Goal: Transaction & Acquisition: Purchase product/service

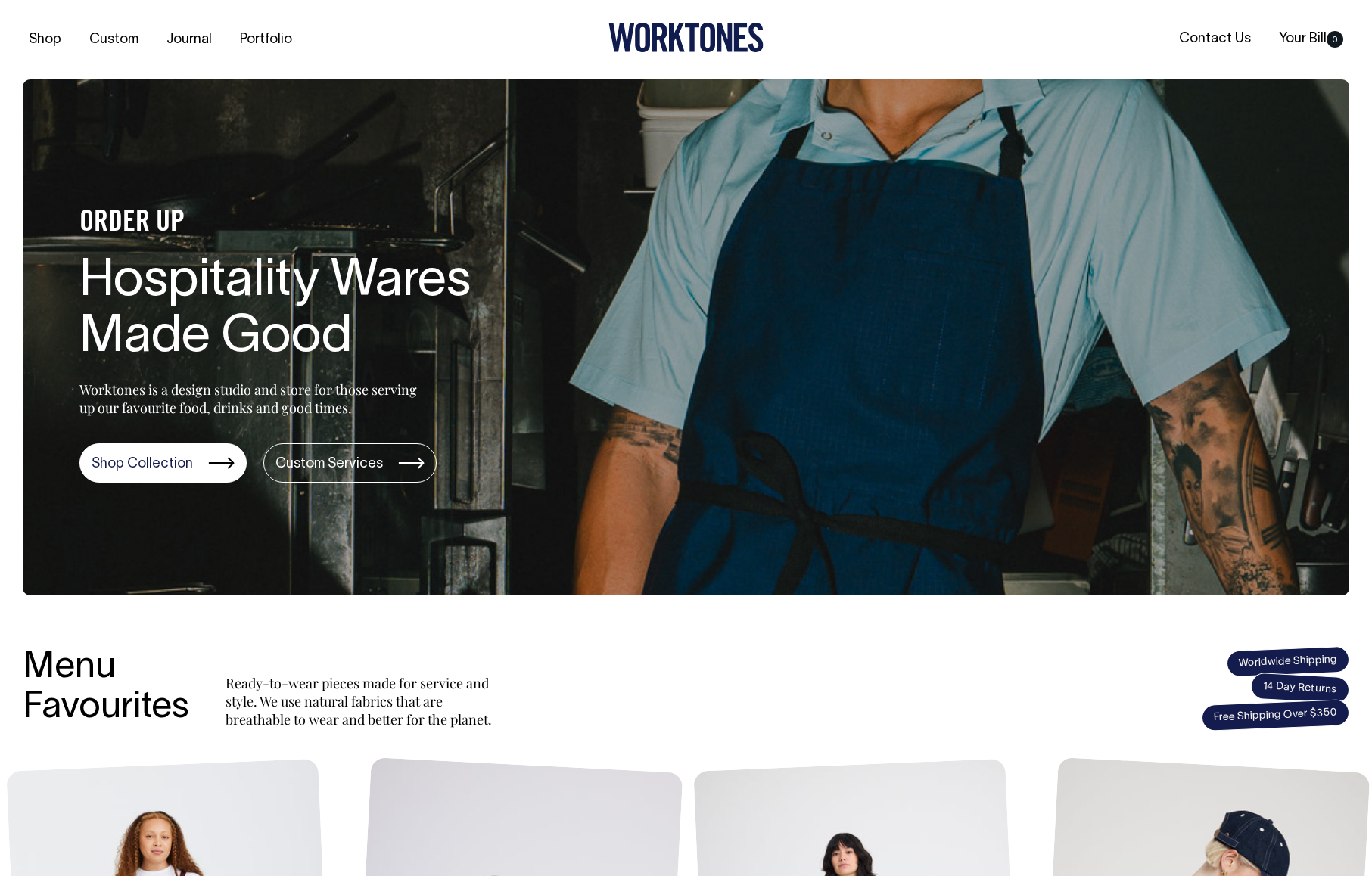
click at [856, 399] on section "ORDER UP Hospitality Wares Made Good Worktones is a design studio and store for…" at bounding box center [686, 337] width 1326 height 516
click at [882, 447] on section "ORDER UP Hospitality Wares Made Good Worktones is a design studio and store for…" at bounding box center [686, 337] width 1326 height 516
click at [185, 474] on link "Shop Collection" at bounding box center [162, 463] width 167 height 40
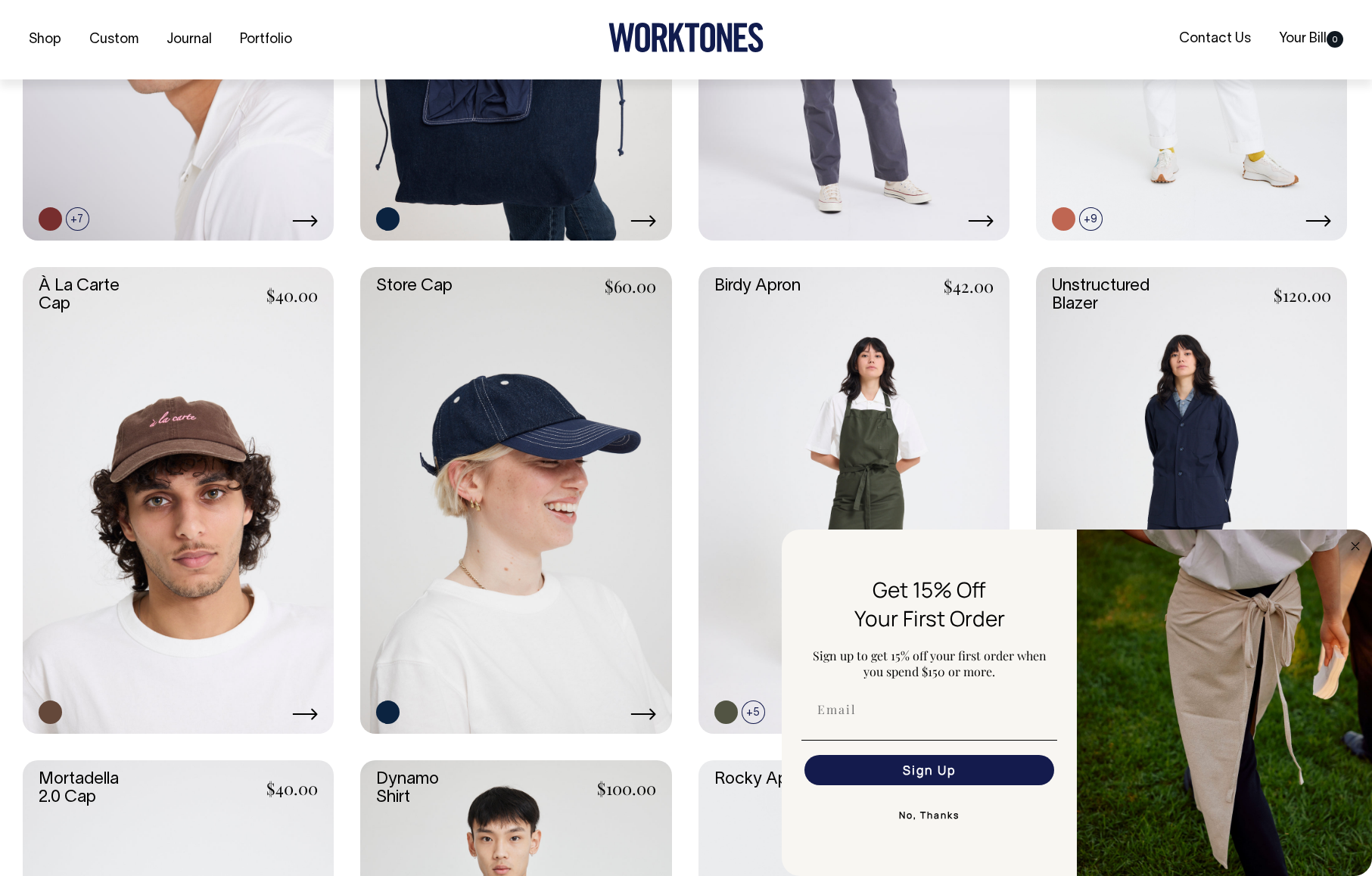
scroll to position [958, 0]
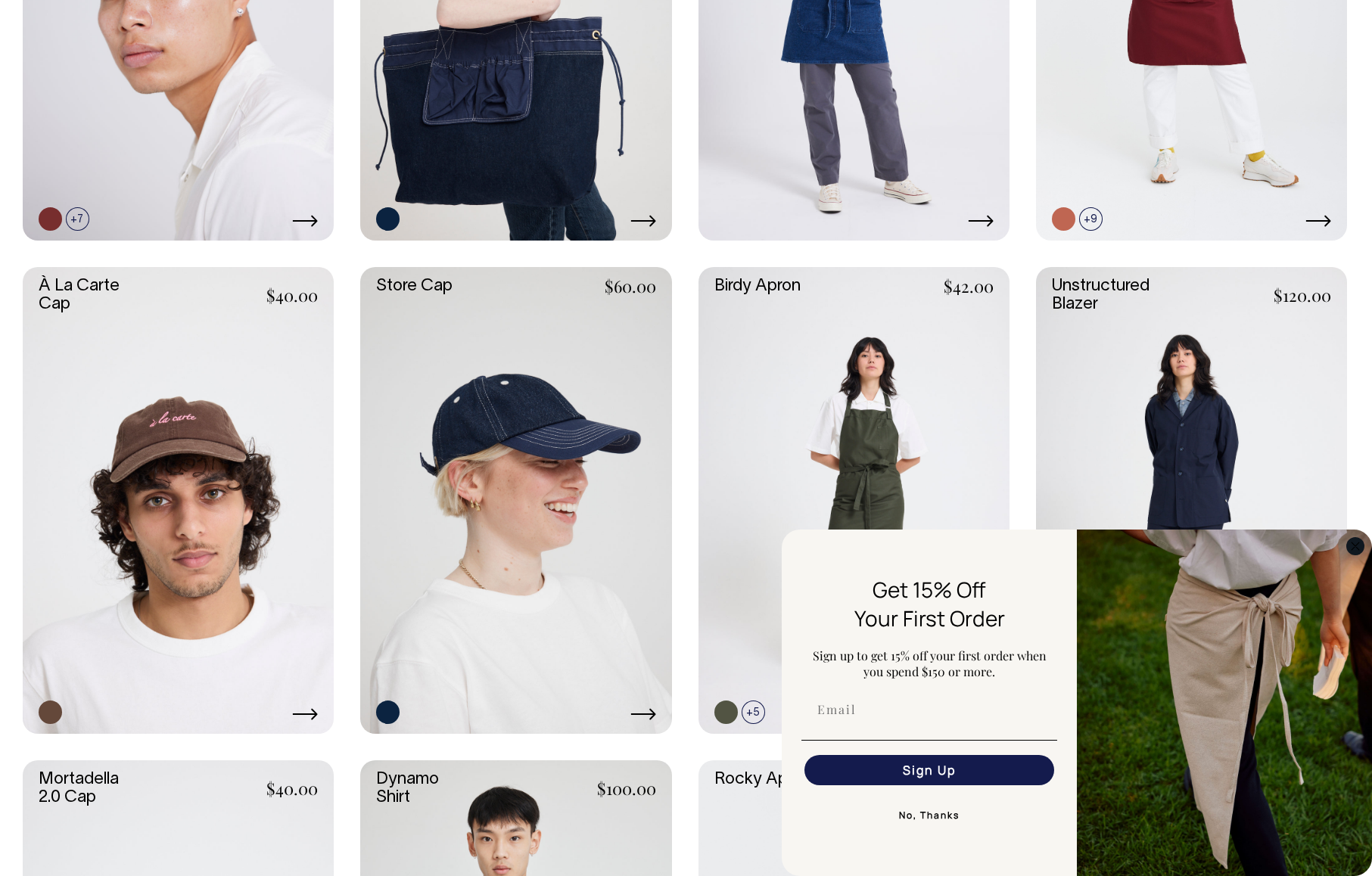
click at [1348, 543] on circle "Close dialog" at bounding box center [1355, 546] width 17 height 17
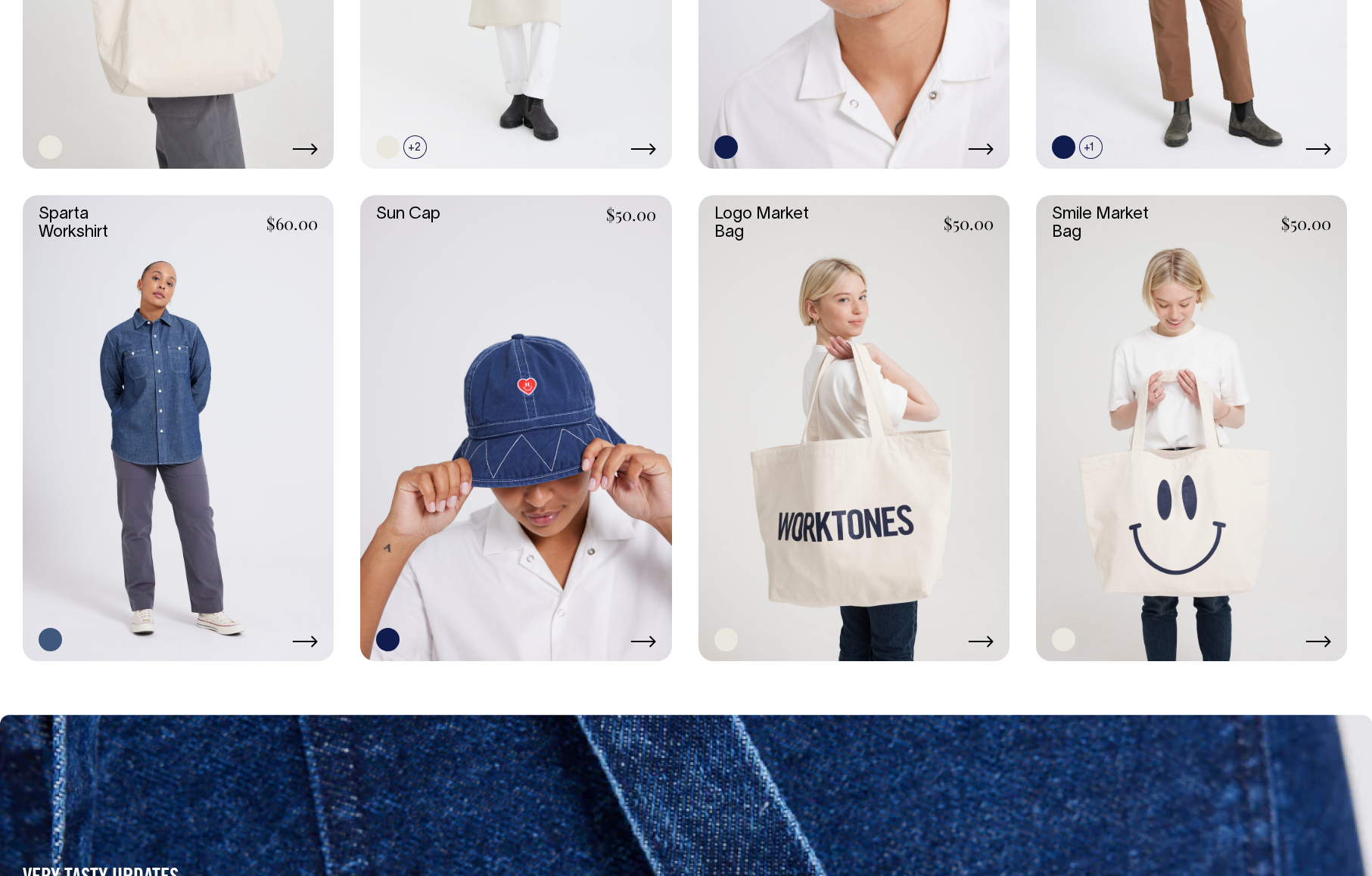
scroll to position [2994, 0]
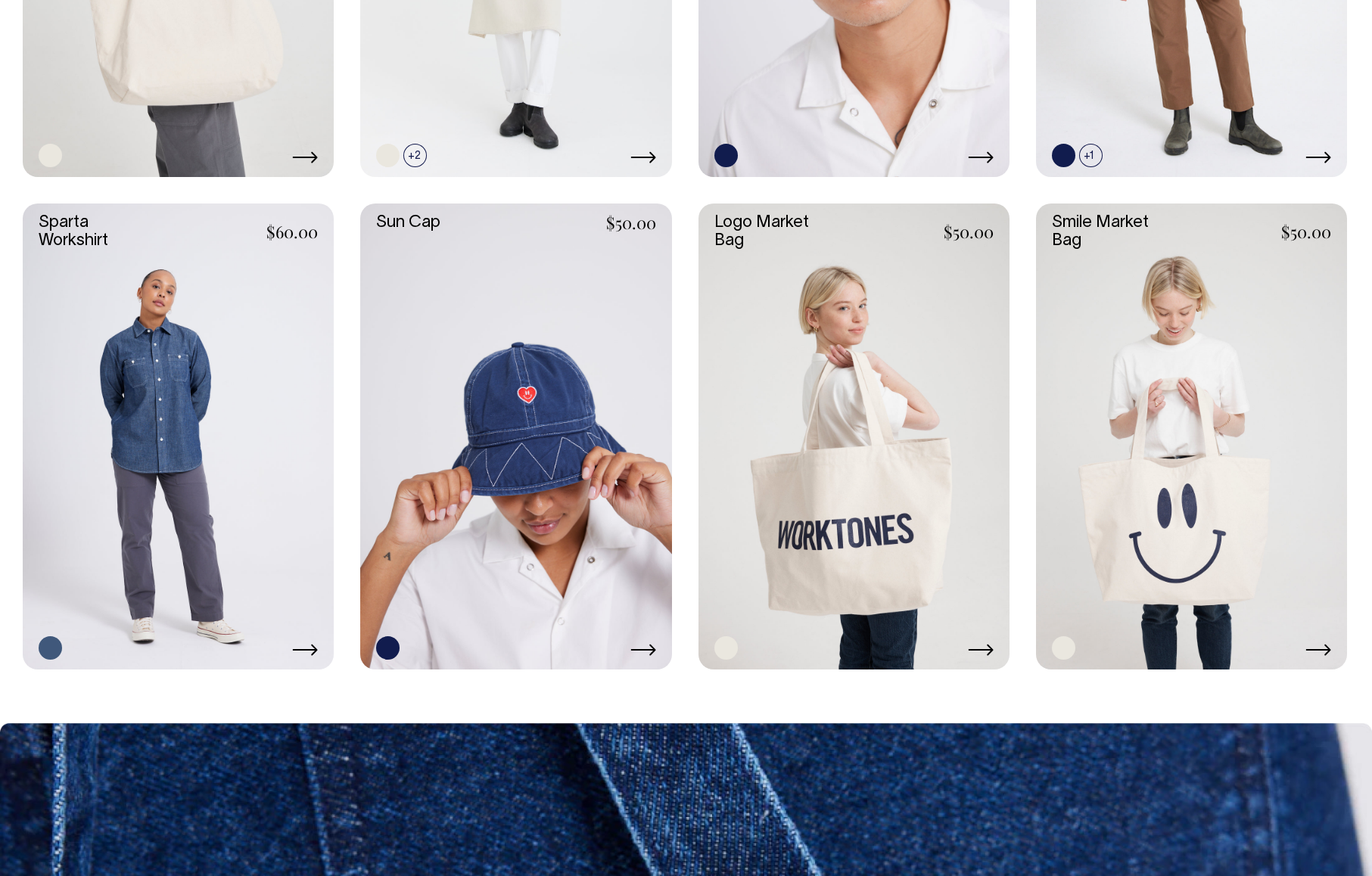
click at [976, 649] on icon at bounding box center [980, 650] width 25 height 12
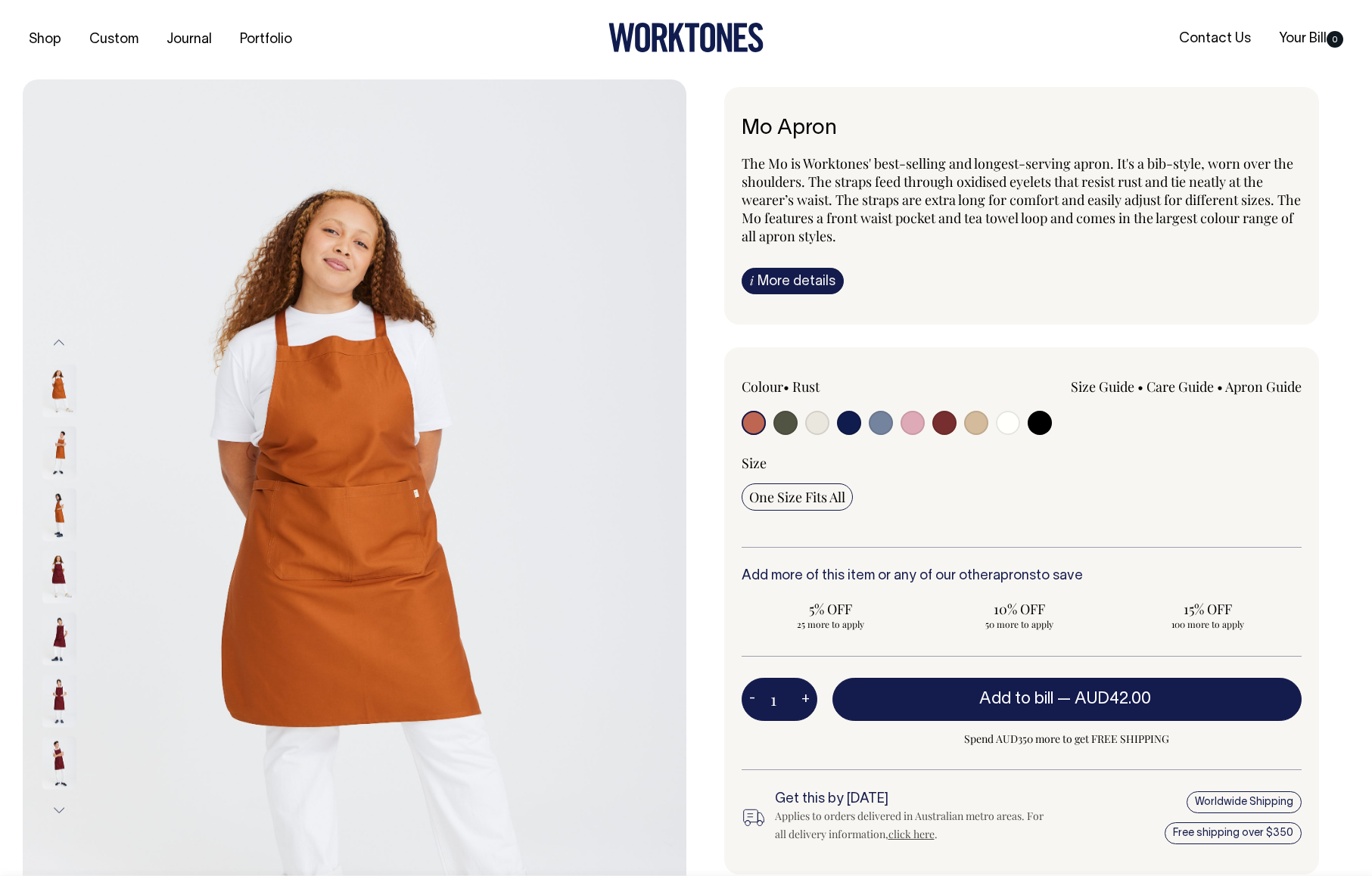
click at [59, 450] on img at bounding box center [59, 453] width 34 height 53
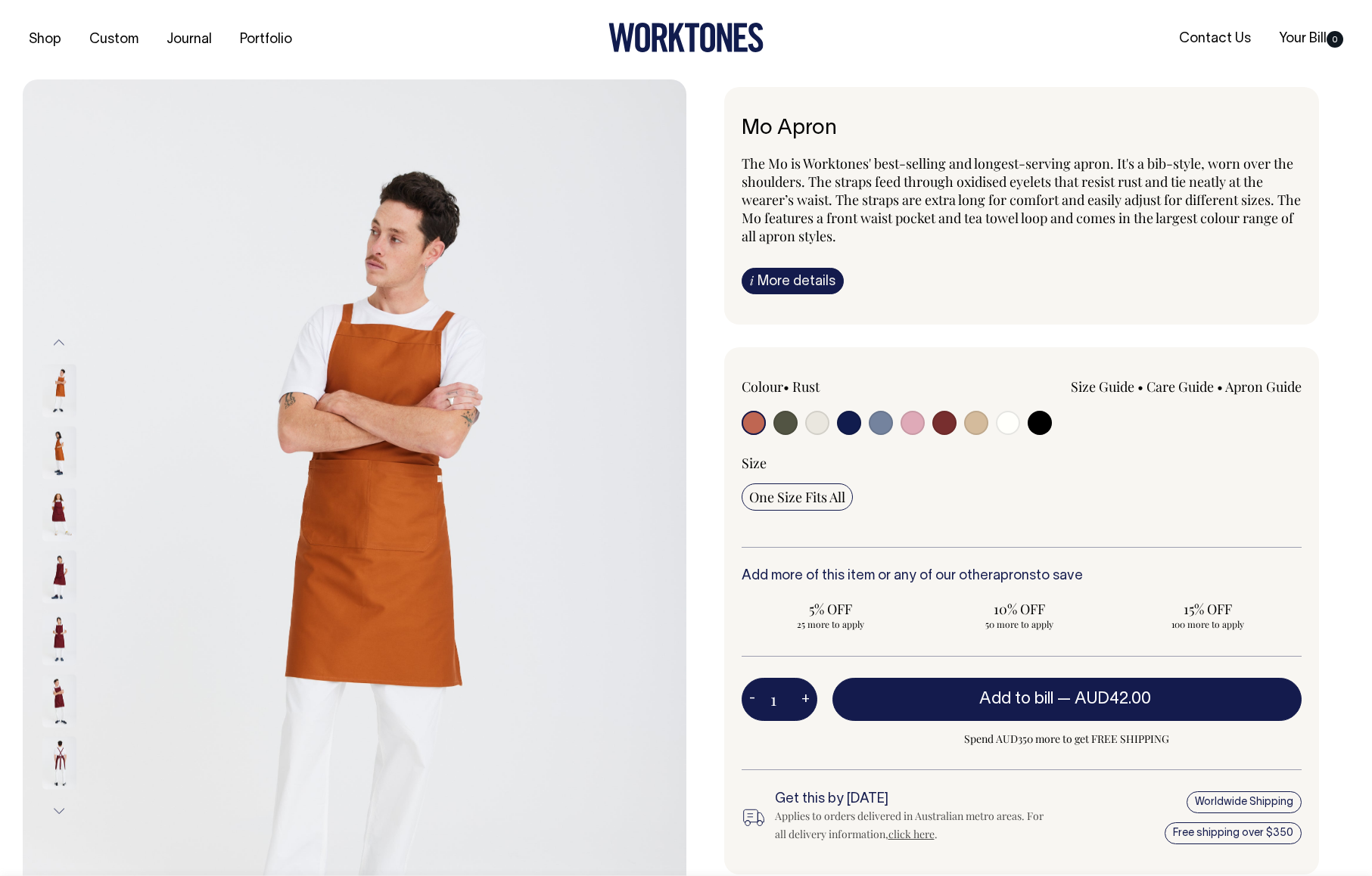
click at [58, 446] on img at bounding box center [59, 453] width 34 height 53
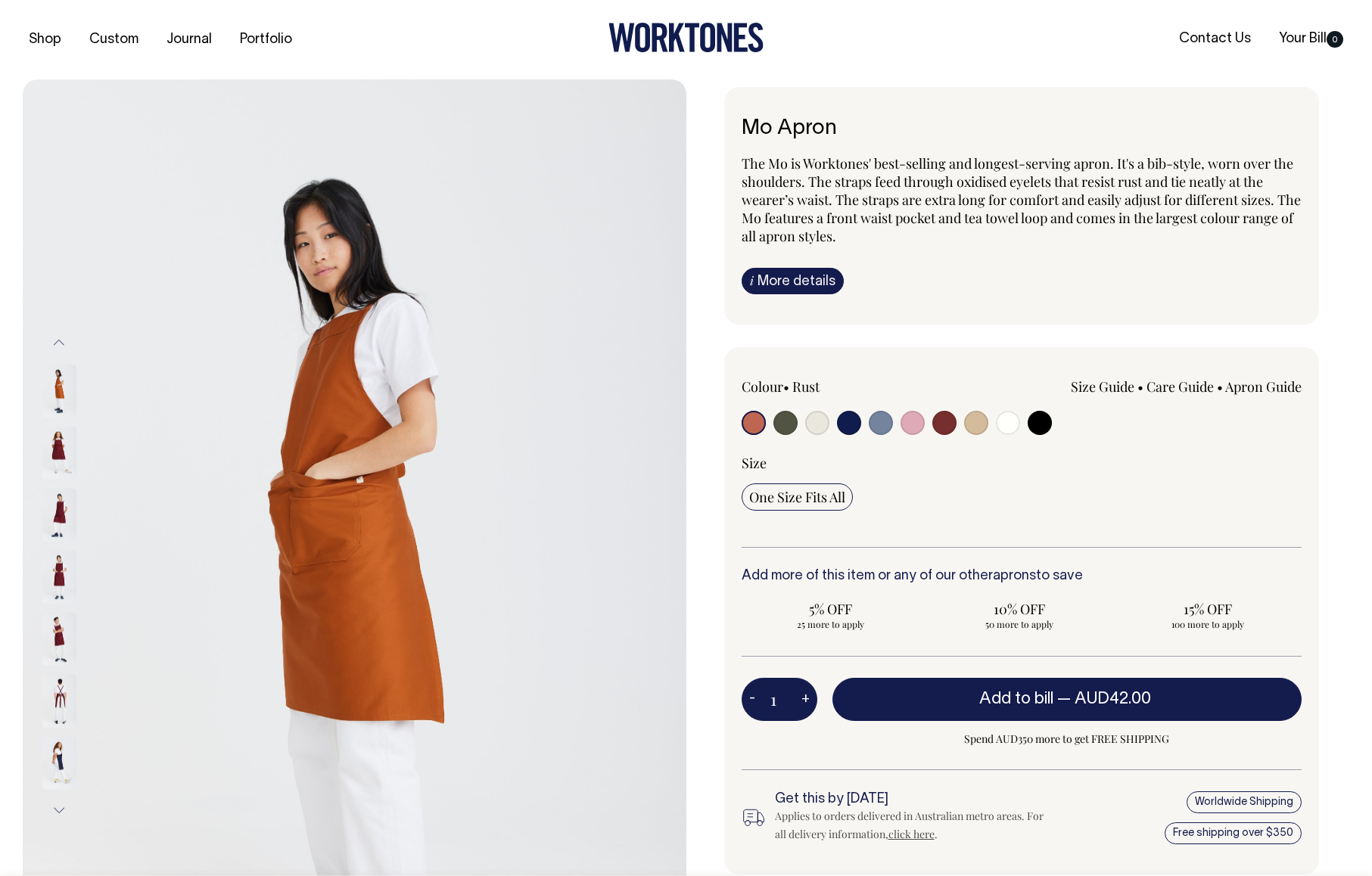
click at [59, 346] on button "Previous" at bounding box center [59, 343] width 23 height 34
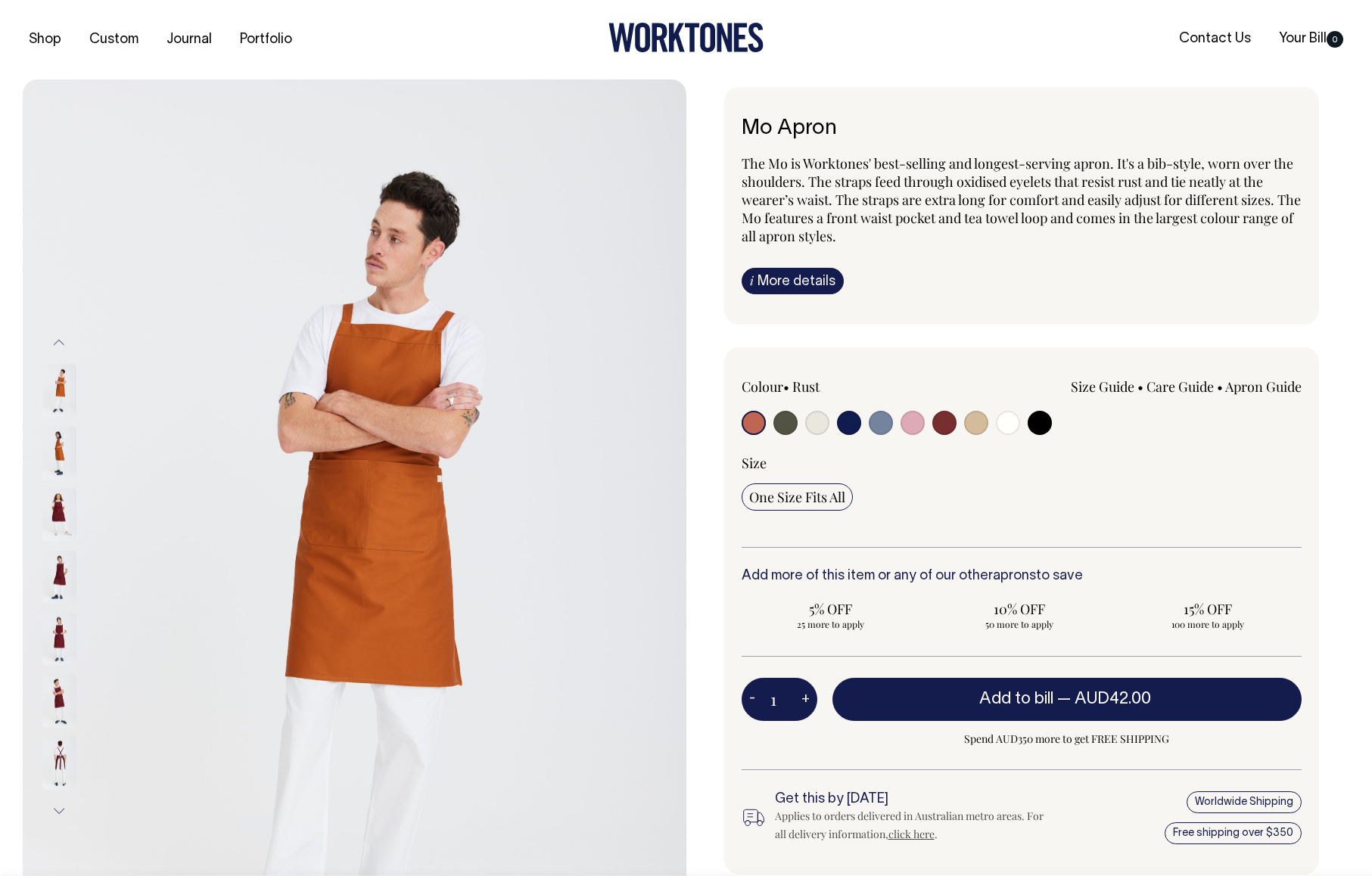
click at [59, 637] on img at bounding box center [59, 638] width 34 height 53
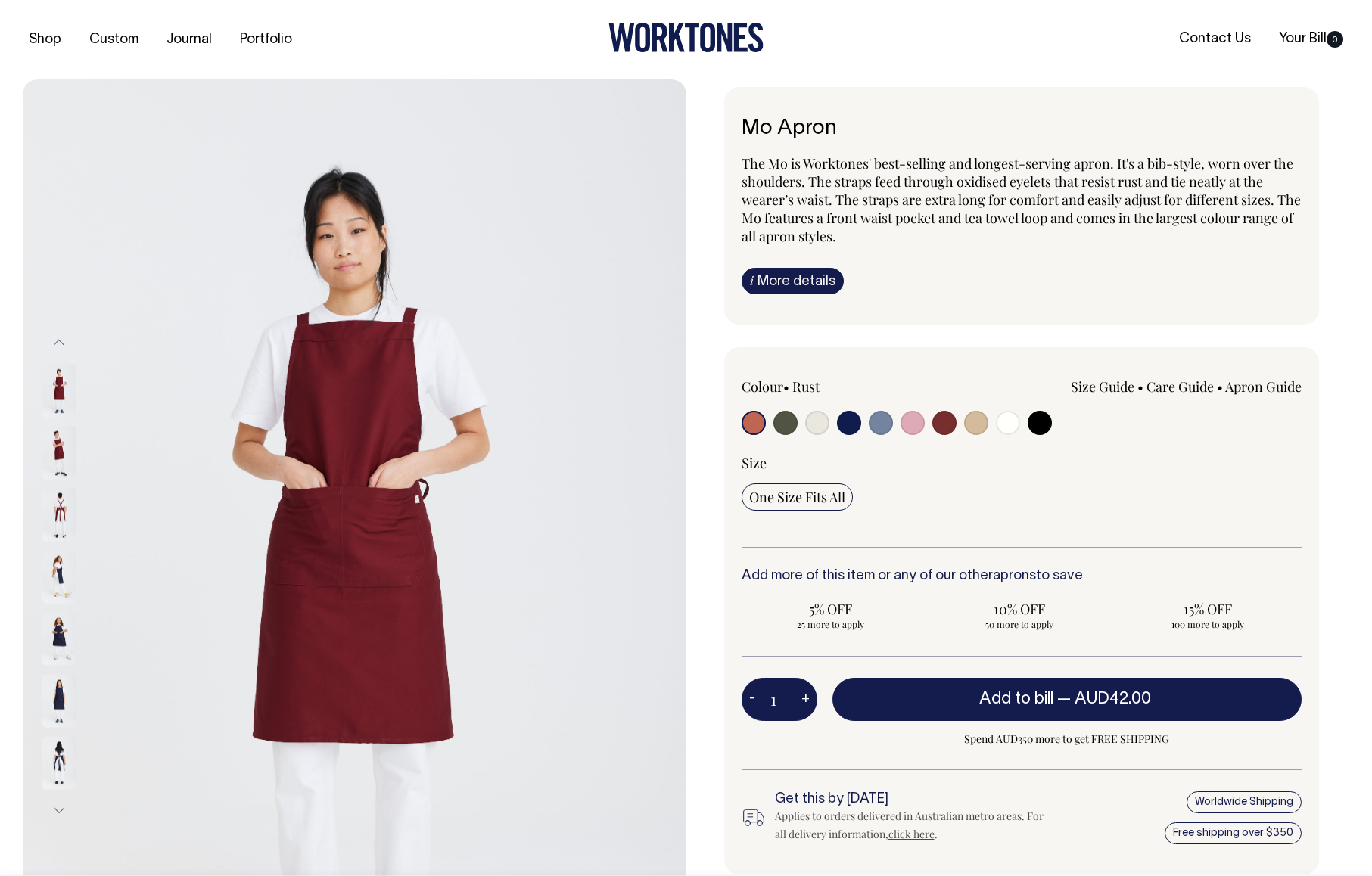
click at [57, 699] on img at bounding box center [59, 701] width 34 height 53
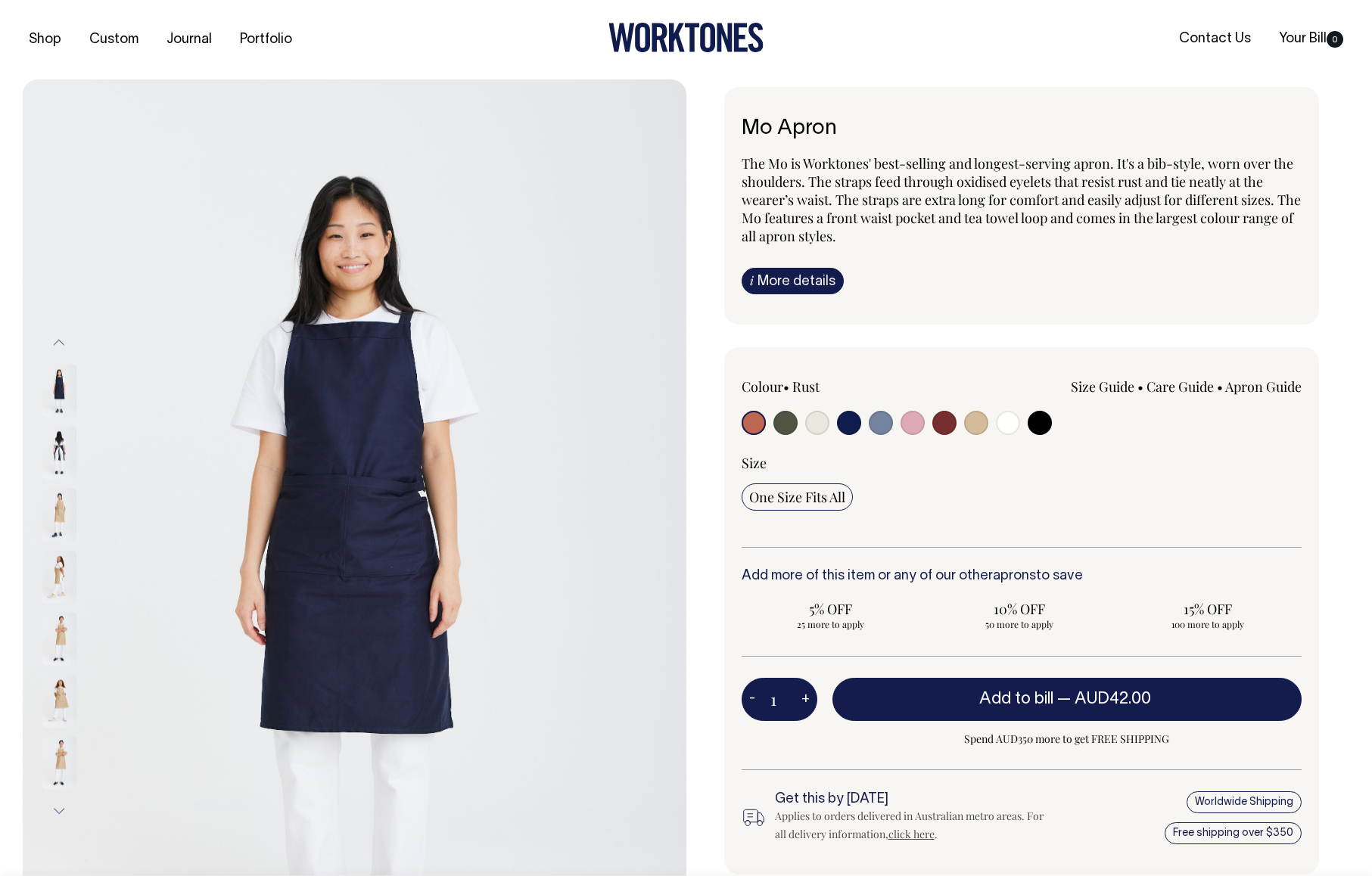
click at [58, 339] on button "Previous" at bounding box center [59, 343] width 23 height 34
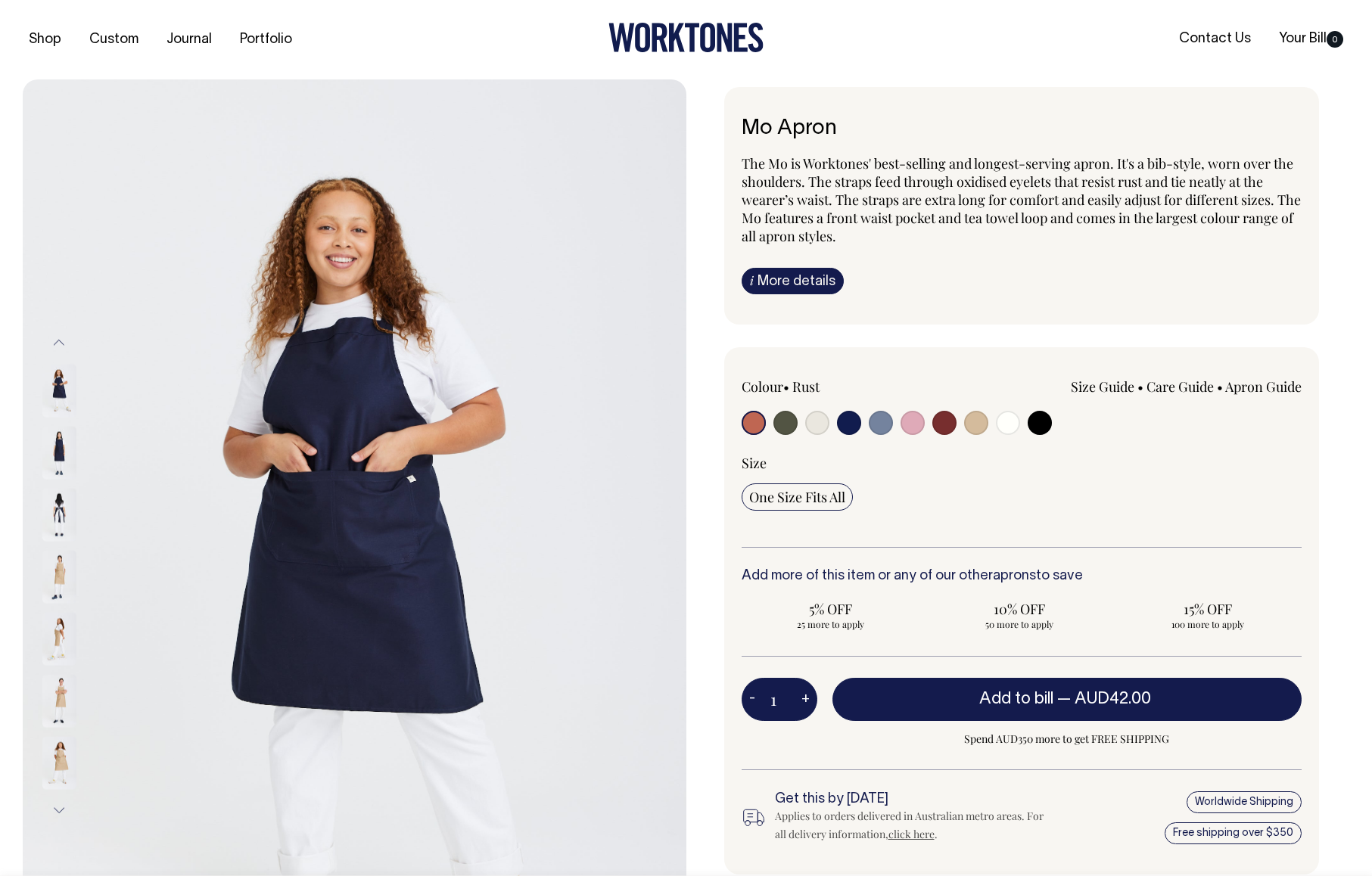
click at [60, 344] on button "Previous" at bounding box center [59, 343] width 23 height 34
click at [60, 339] on button "Previous" at bounding box center [59, 343] width 23 height 34
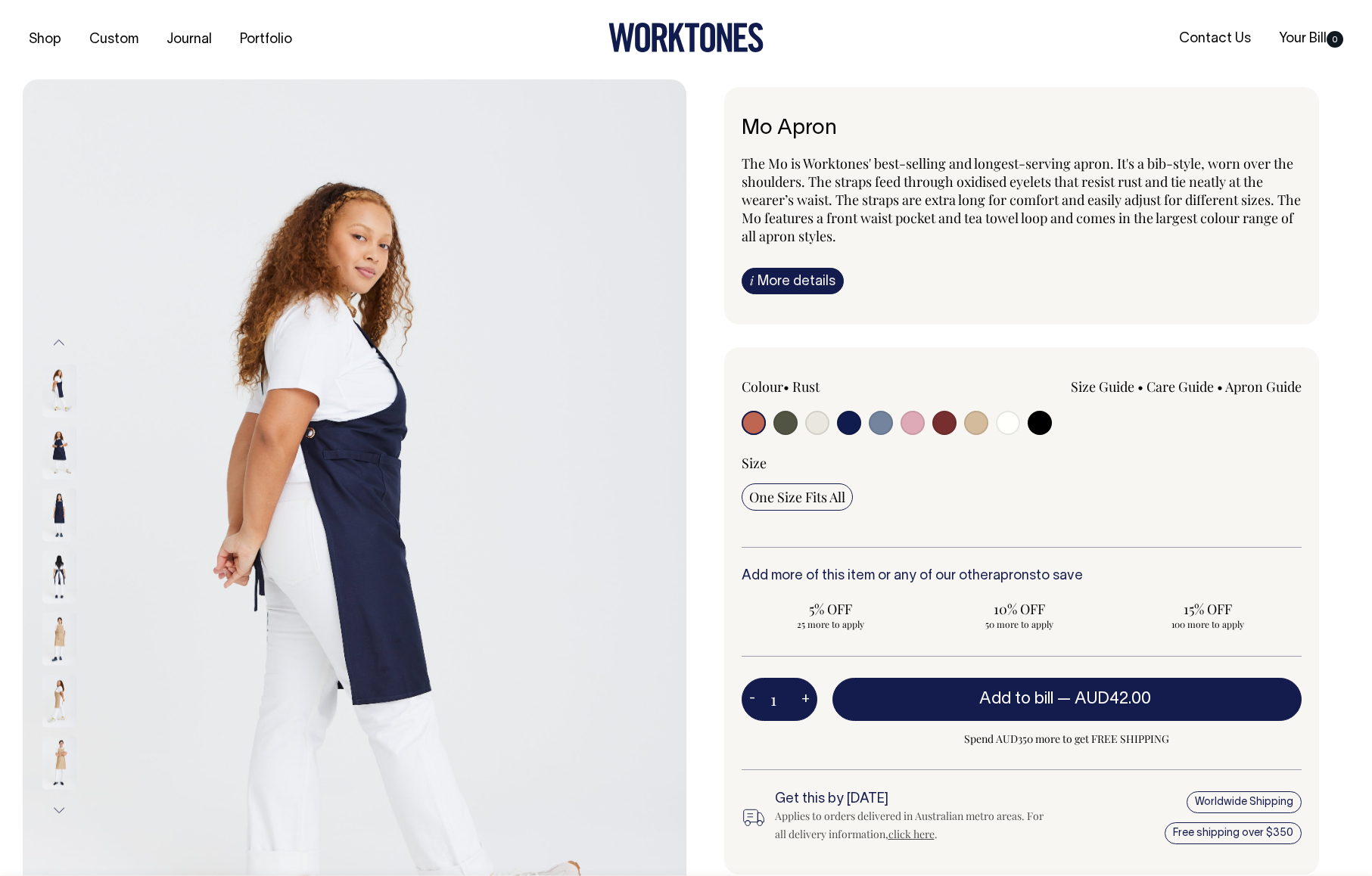
click at [59, 339] on button "Previous" at bounding box center [59, 343] width 23 height 34
click at [62, 338] on button "Previous" at bounding box center [59, 343] width 23 height 34
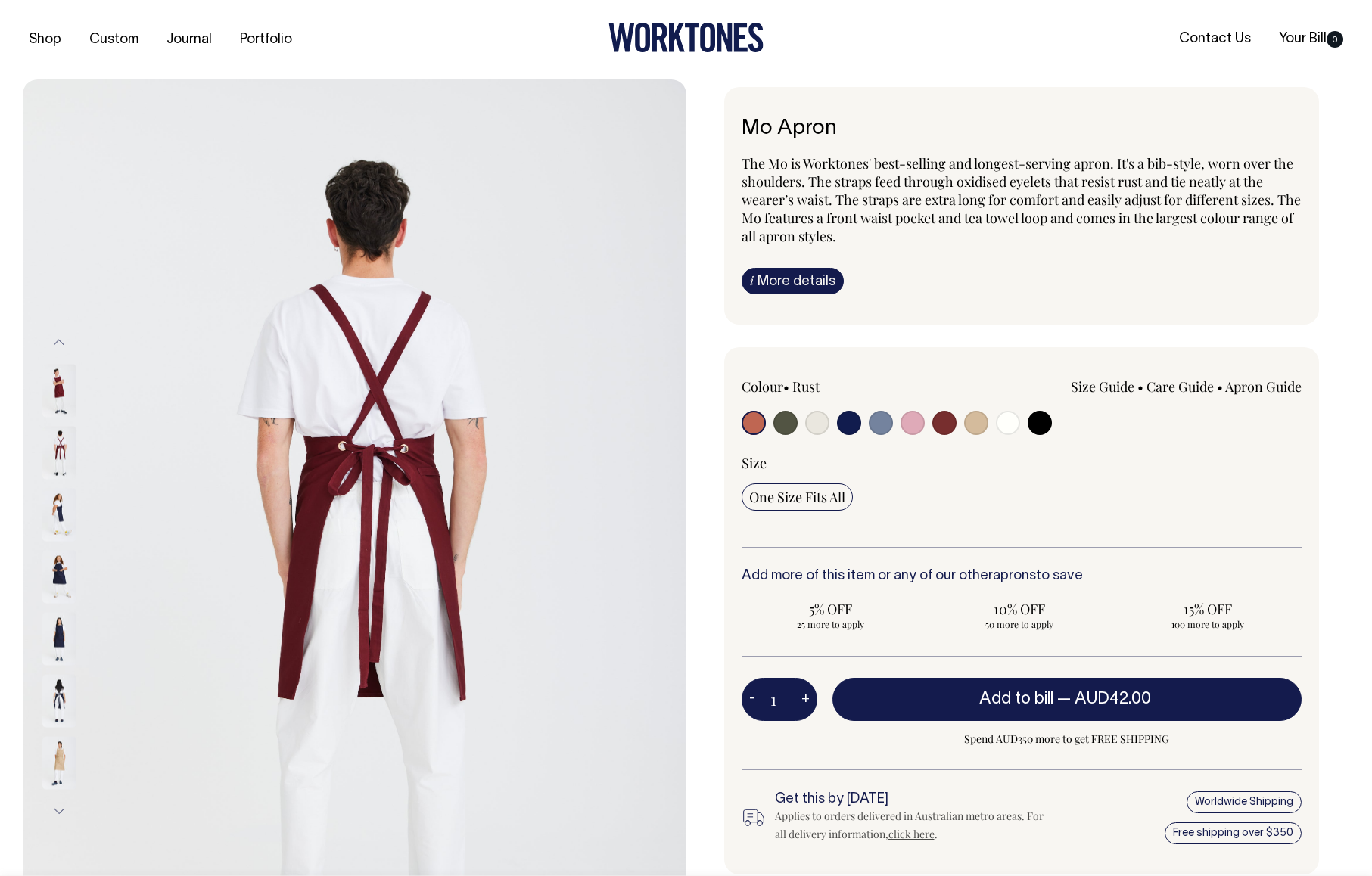
click at [62, 339] on button "Previous" at bounding box center [59, 343] width 23 height 34
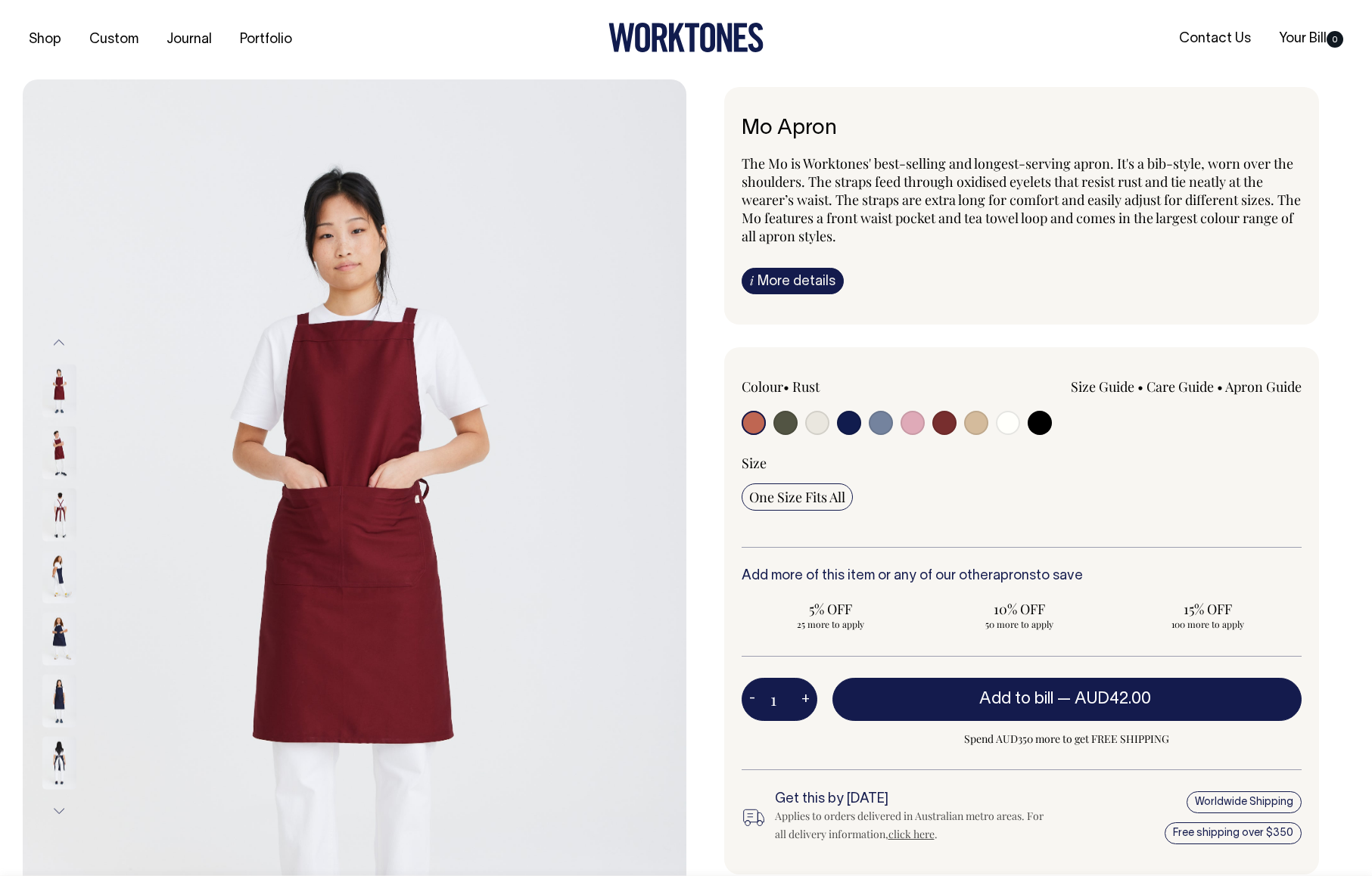
click at [58, 438] on img at bounding box center [59, 453] width 34 height 53
click at [61, 450] on img at bounding box center [59, 453] width 34 height 53
click at [59, 809] on button "Next" at bounding box center [59, 811] width 23 height 34
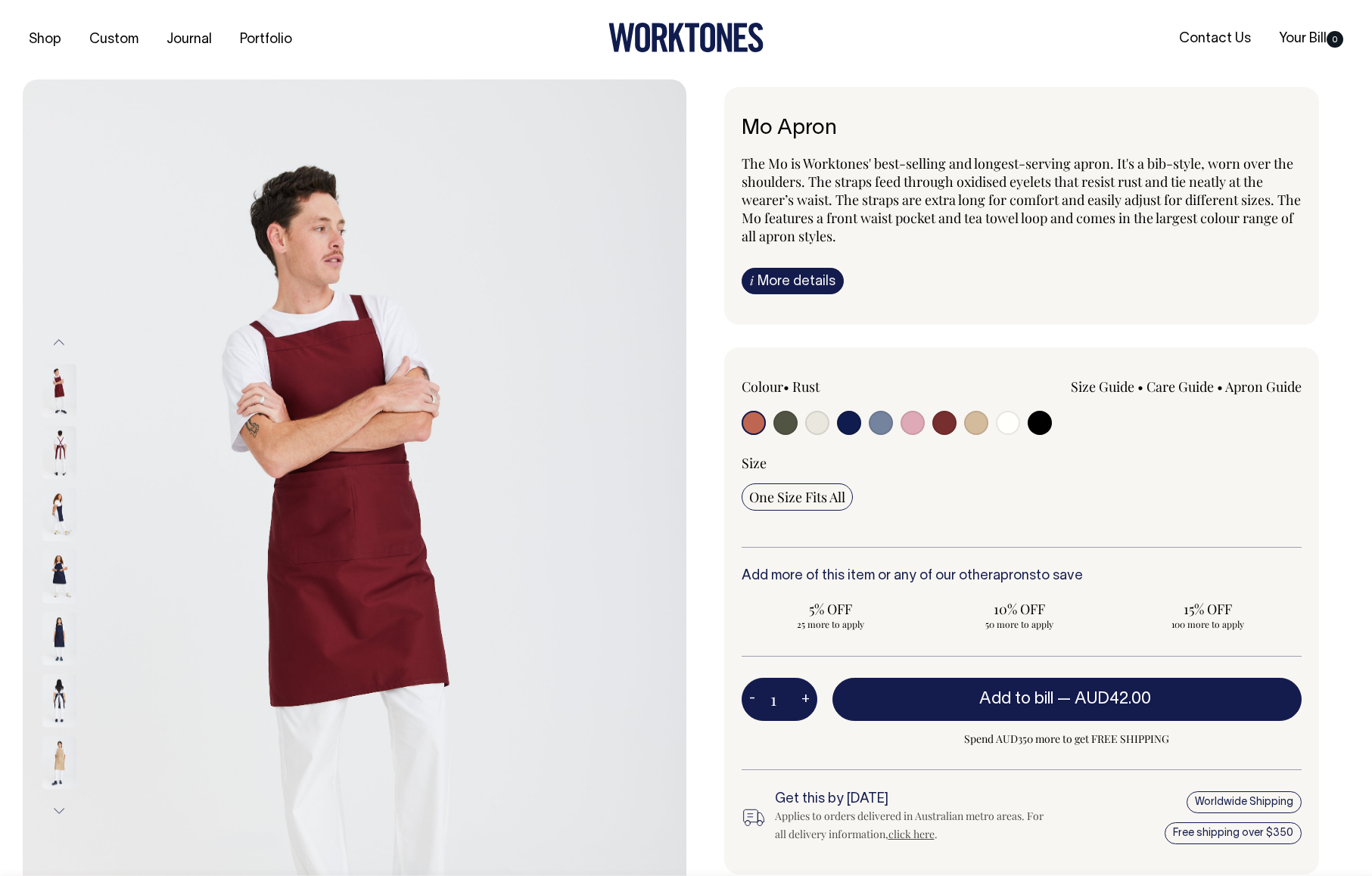
click at [432, 549] on img at bounding box center [355, 576] width 664 height 995
drag, startPoint x: 396, startPoint y: 548, endPoint x: 337, endPoint y: 190, distance: 362.8
click at [57, 388] on img at bounding box center [59, 390] width 34 height 53
click at [59, 386] on img at bounding box center [59, 391] width 34 height 53
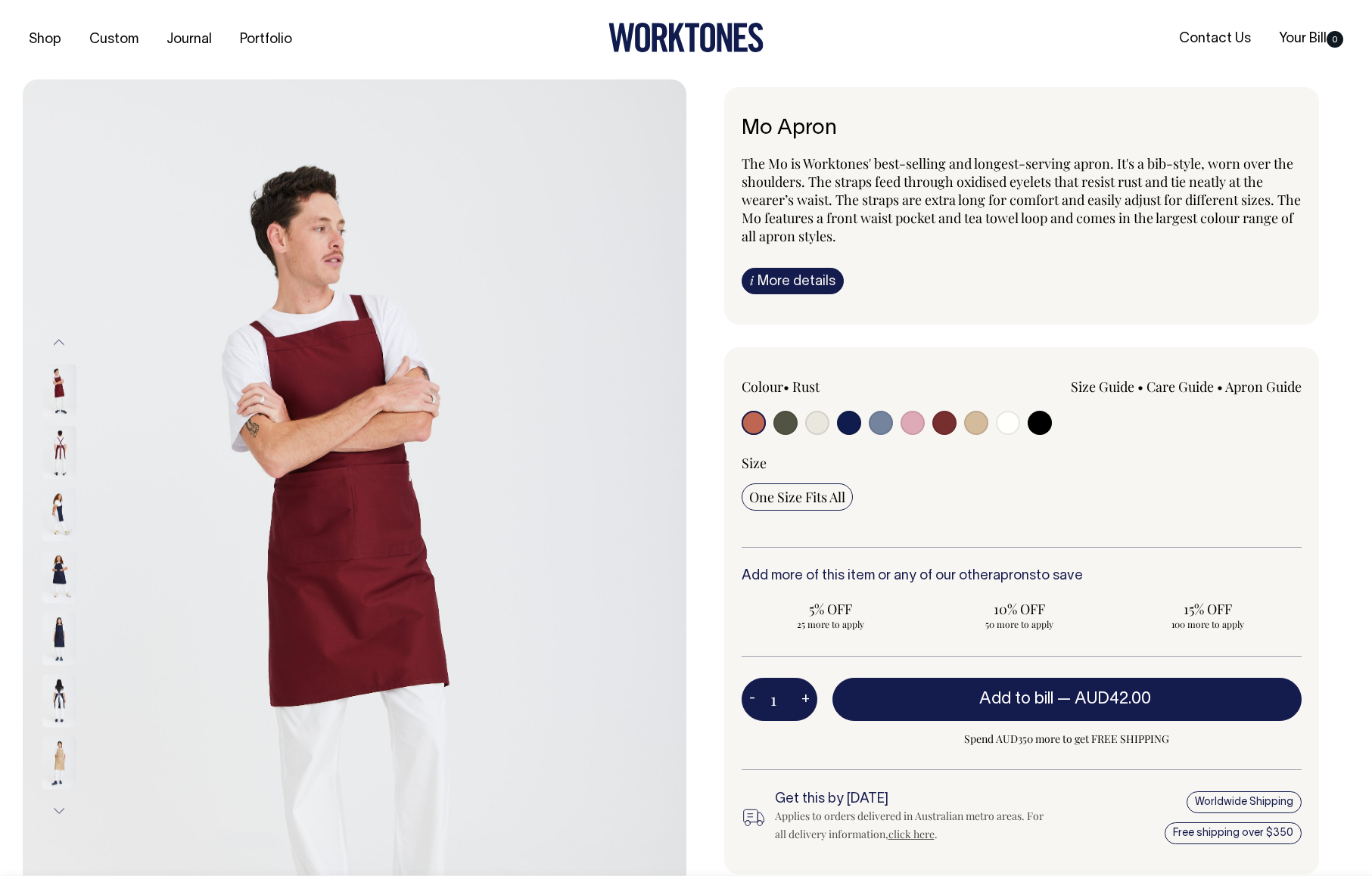
click at [58, 341] on button "Previous" at bounding box center [59, 343] width 23 height 34
click at [59, 339] on button "Previous" at bounding box center [59, 343] width 23 height 34
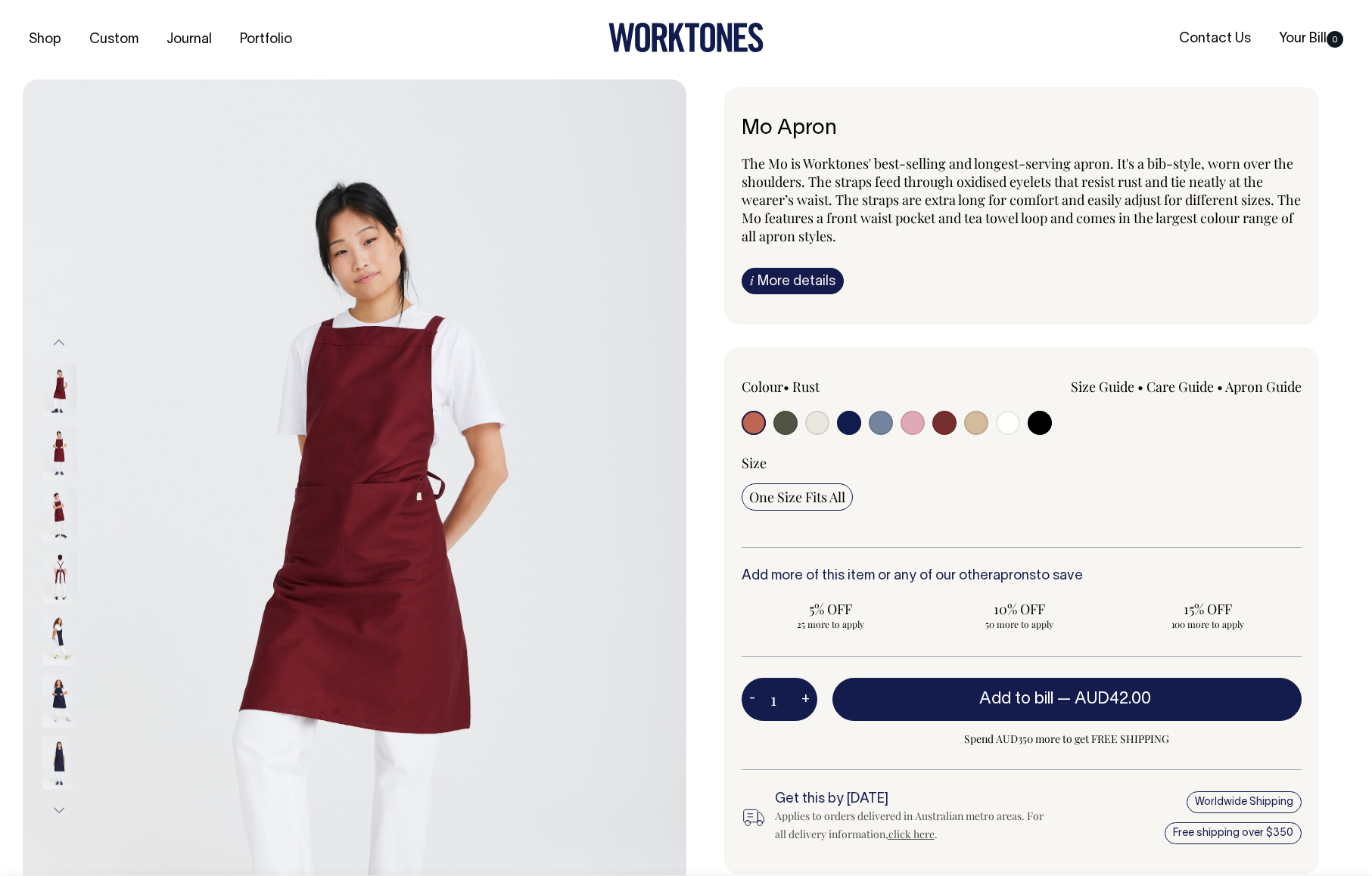
click at [64, 445] on img at bounding box center [59, 453] width 34 height 53
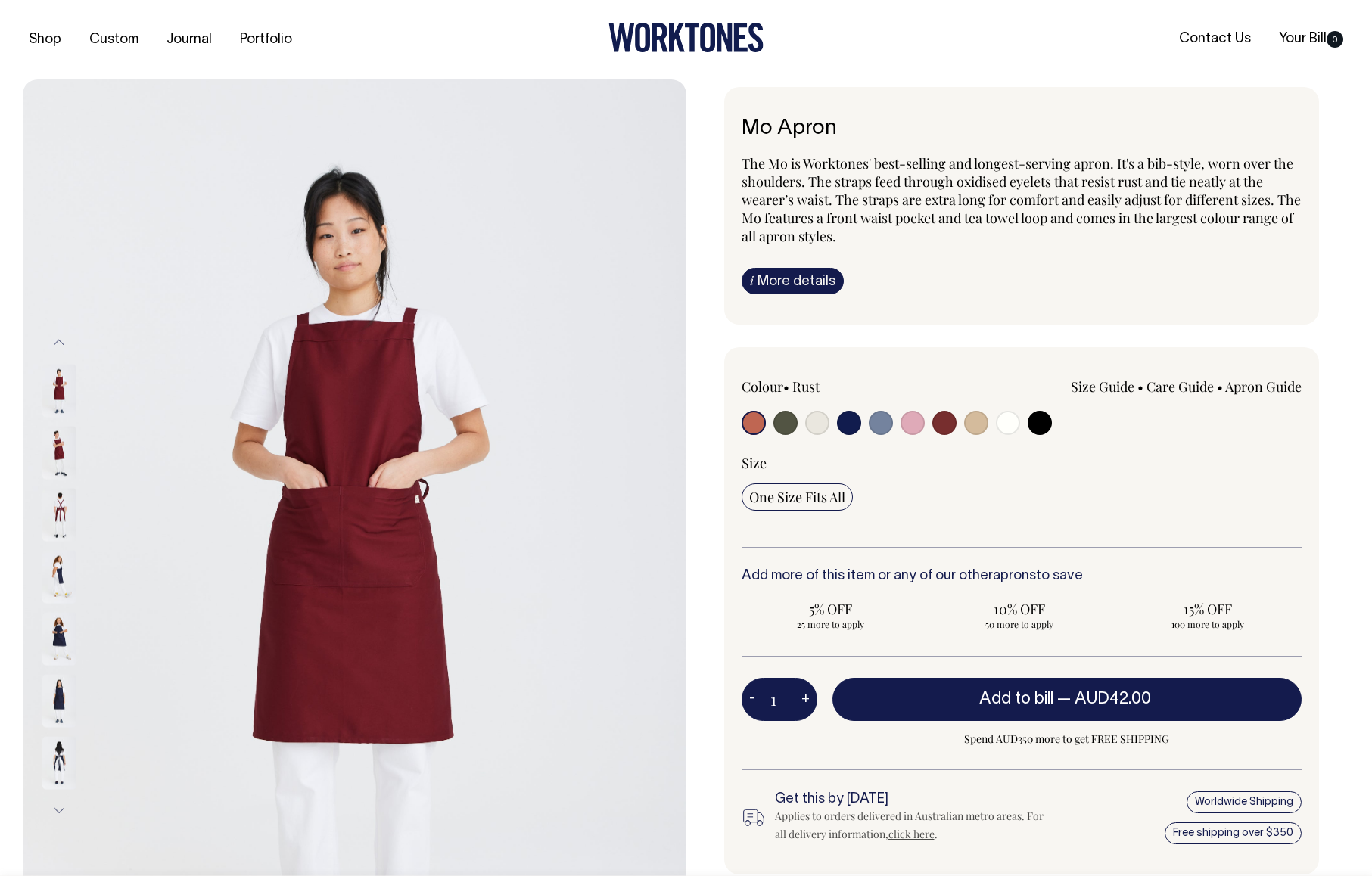
drag, startPoint x: 59, startPoint y: 392, endPoint x: 60, endPoint y: 373, distance: 19.0
click at [59, 392] on img at bounding box center [59, 390] width 34 height 53
click at [59, 339] on button "Previous" at bounding box center [59, 343] width 23 height 34
click at [59, 338] on button "Previous" at bounding box center [59, 343] width 23 height 34
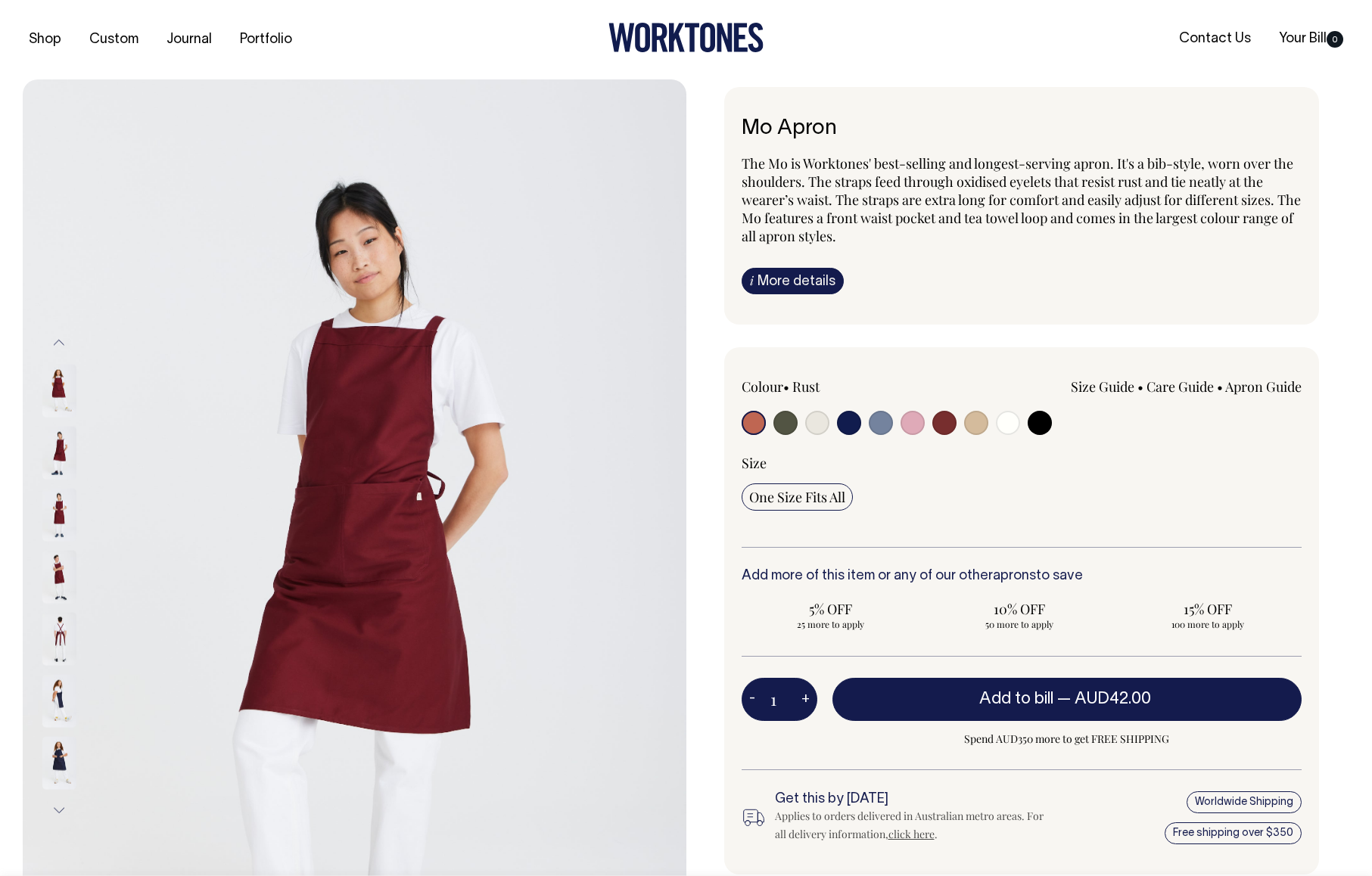
click at [60, 337] on button "Previous" at bounding box center [59, 343] width 23 height 34
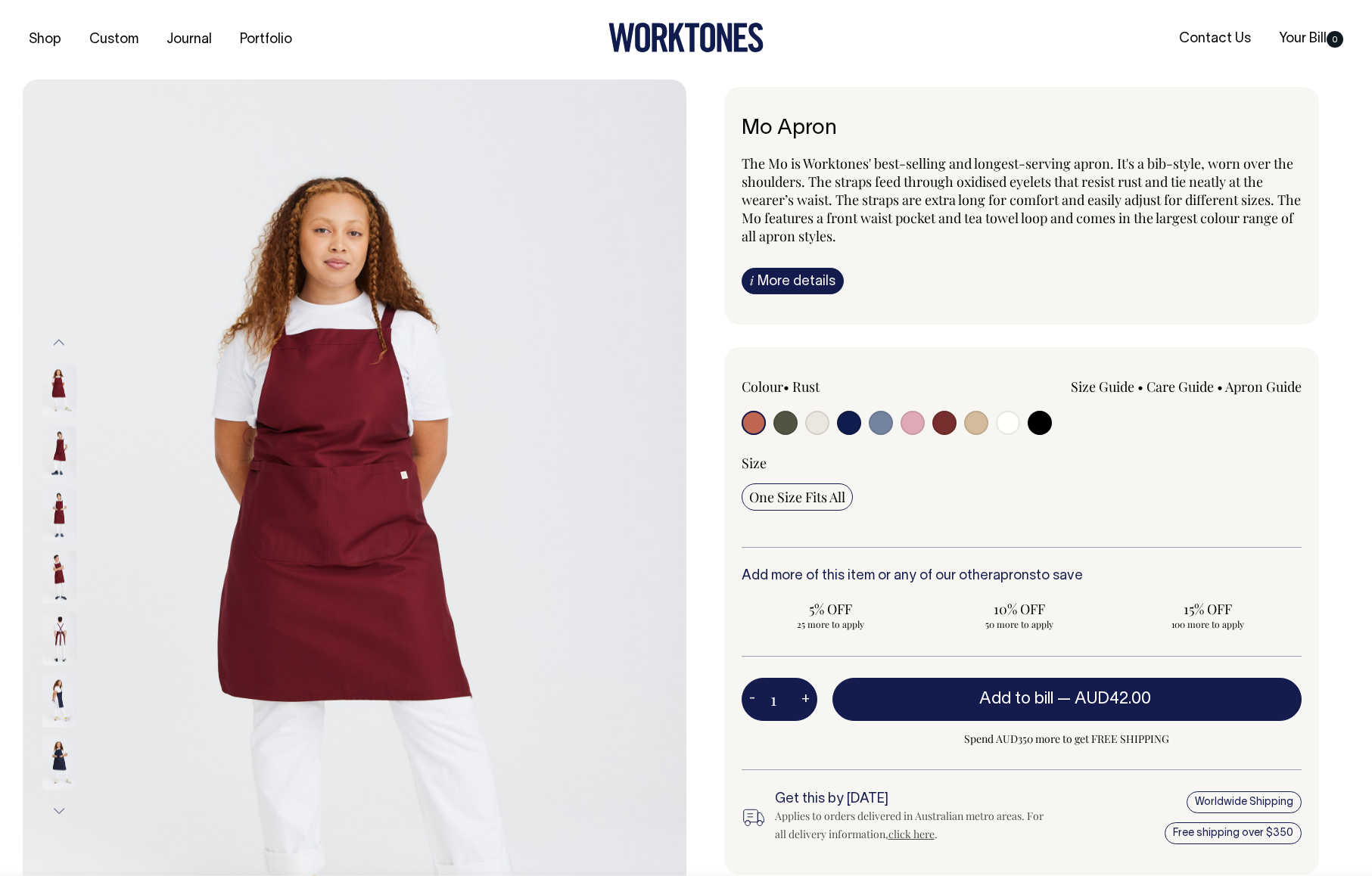
click at [56, 392] on img at bounding box center [59, 390] width 34 height 53
drag, startPoint x: 358, startPoint y: 537, endPoint x: 872, endPoint y: 132, distance: 654.4
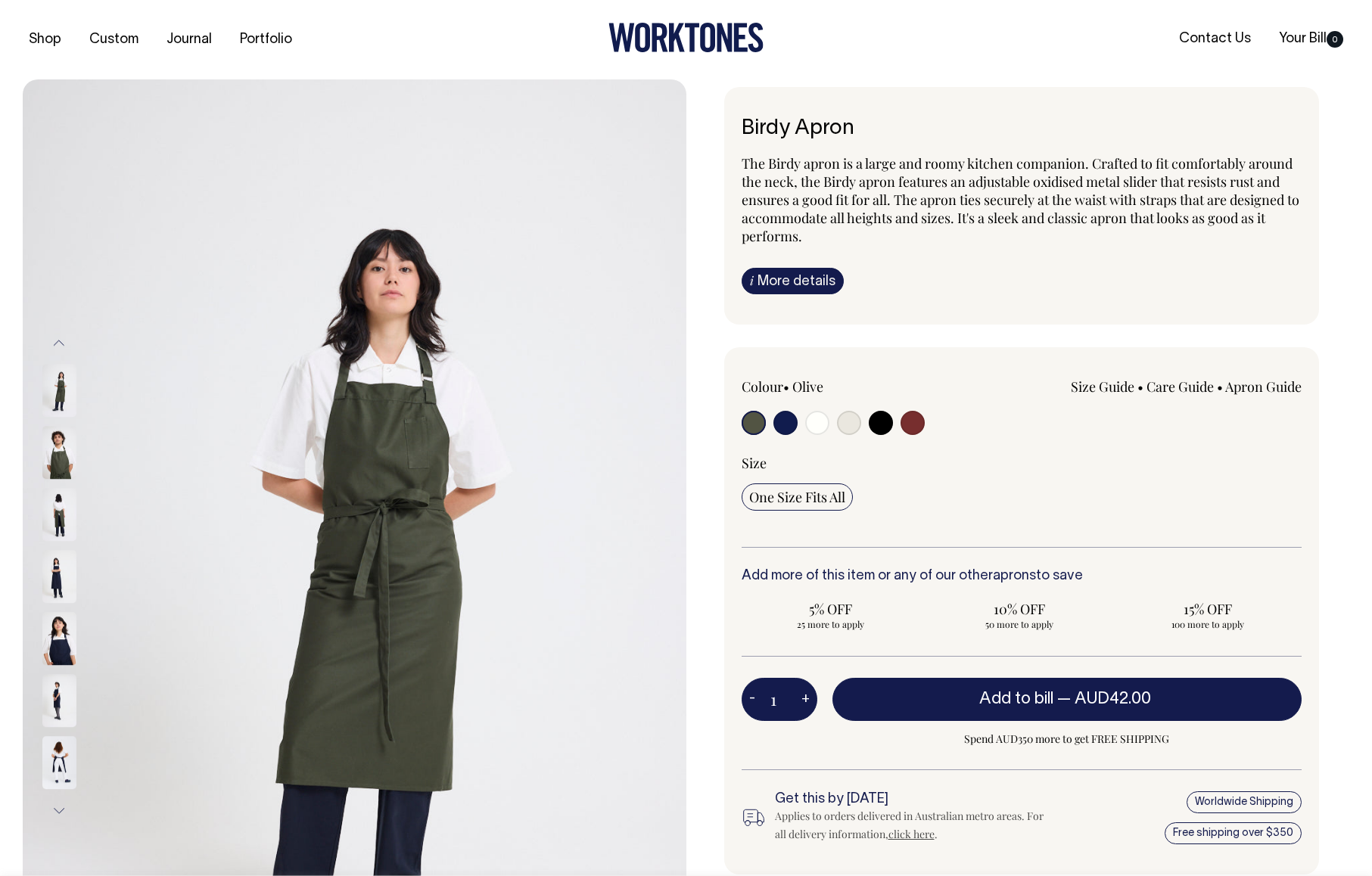
click at [59, 449] on img at bounding box center [59, 453] width 34 height 53
click at [57, 808] on button "Next" at bounding box center [59, 811] width 23 height 34
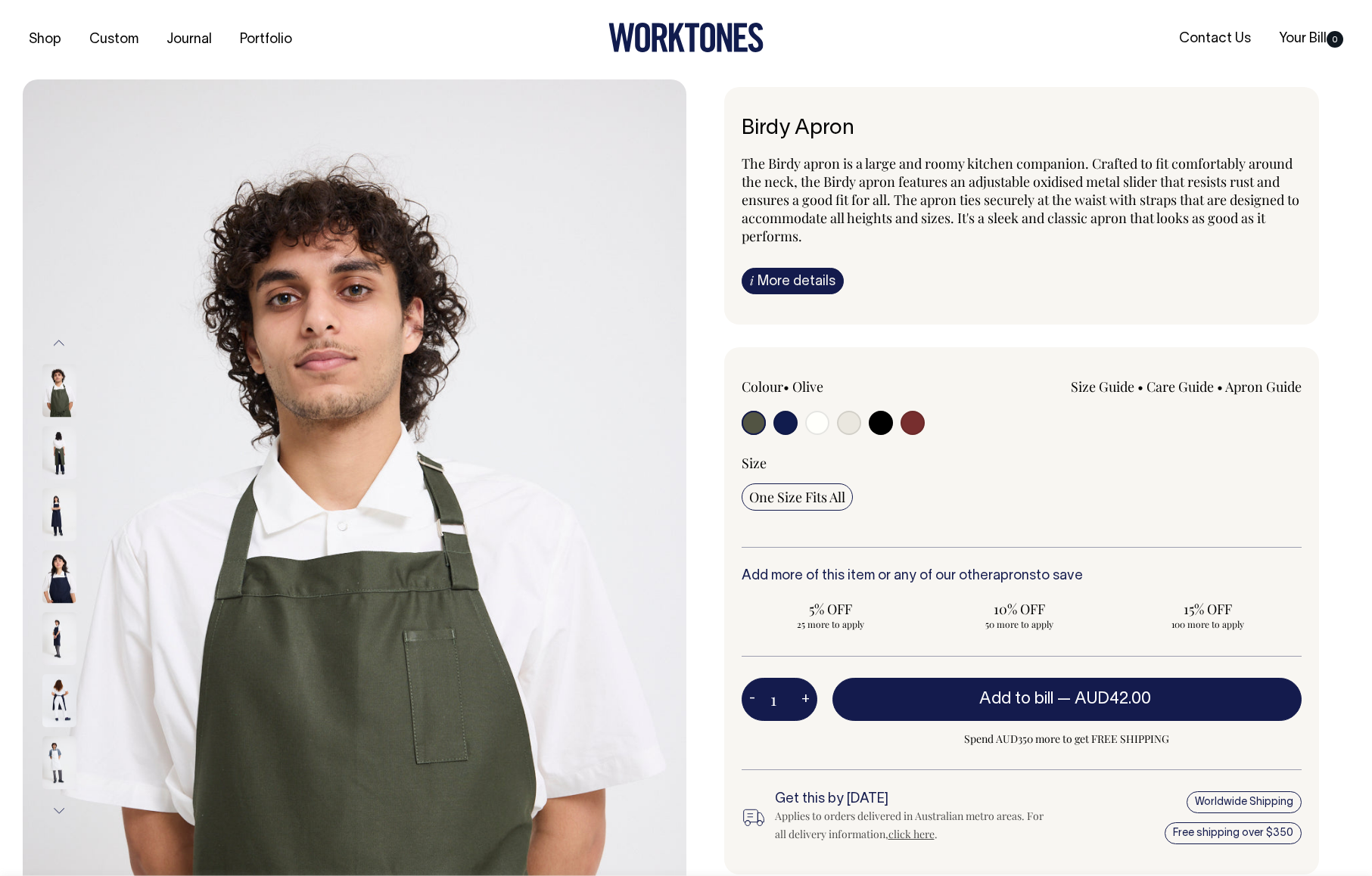
drag, startPoint x: 377, startPoint y: 637, endPoint x: 648, endPoint y: 355, distance: 391.1
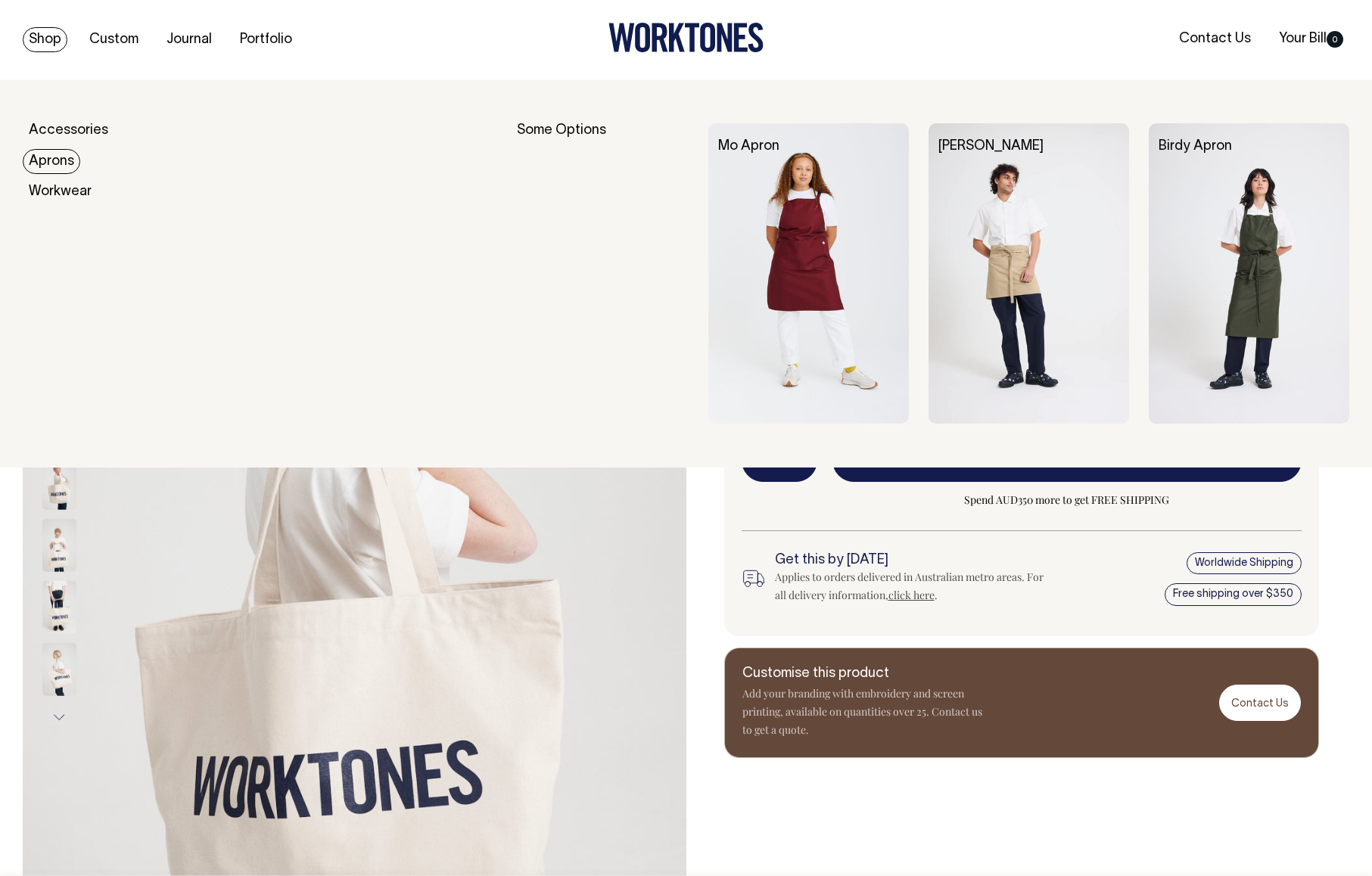
click at [56, 159] on link "Aprons" at bounding box center [51, 161] width 58 height 25
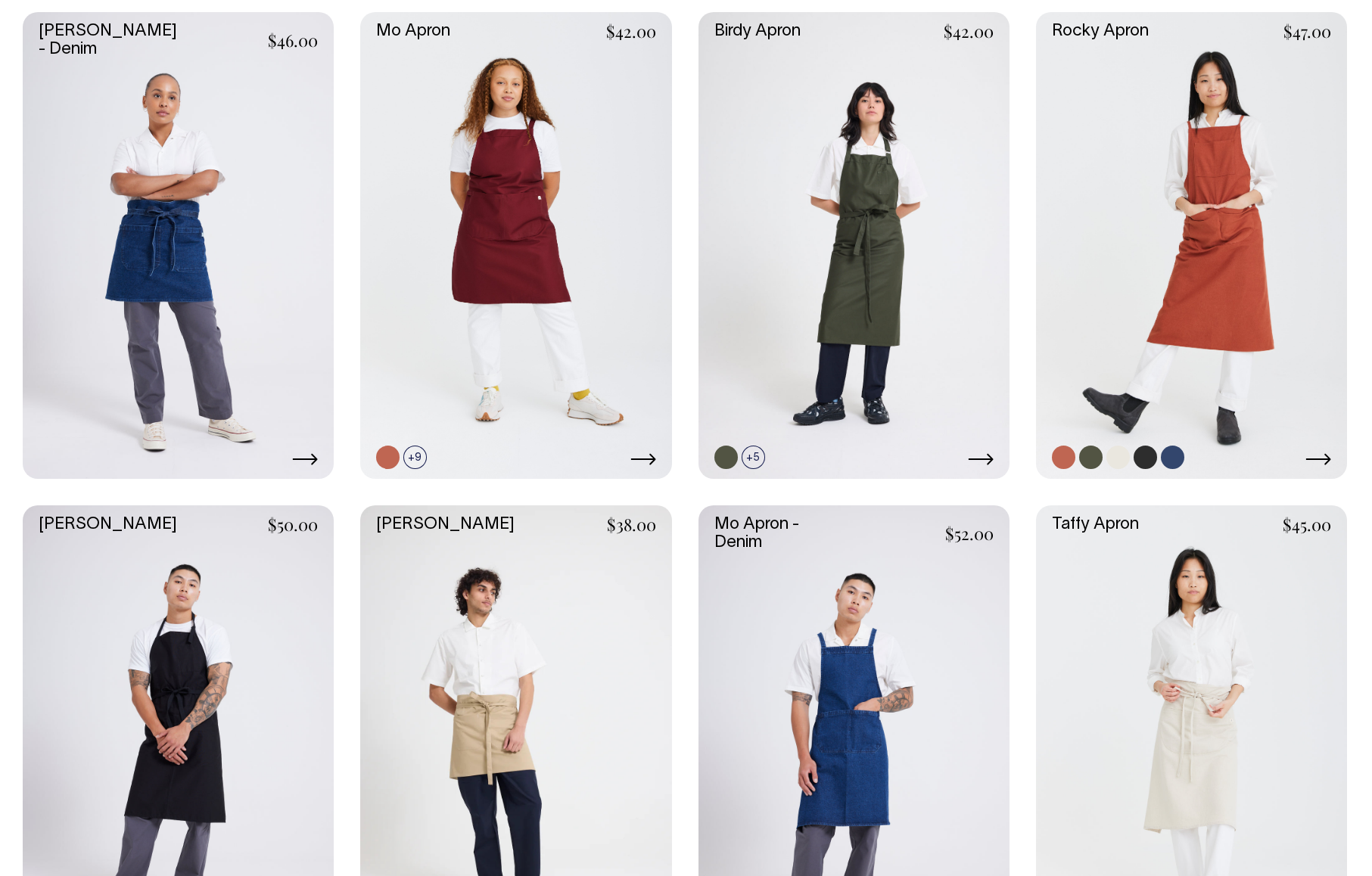
scroll to position [723, 0]
